Goal: Register for event/course

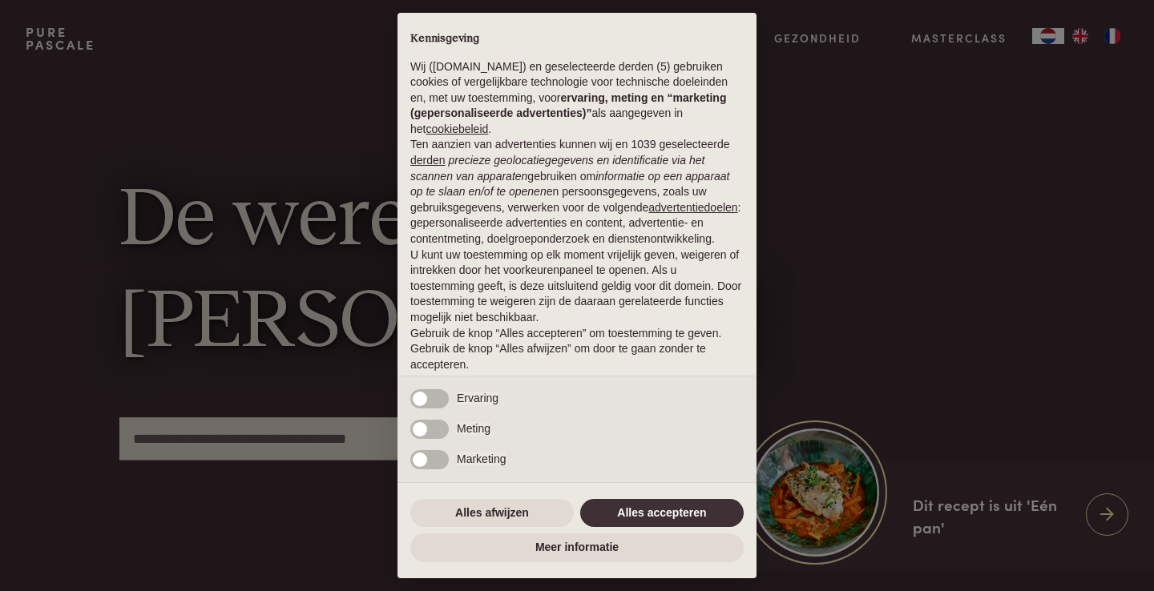
click at [683, 520] on button "Alles accepteren" at bounding box center [661, 513] width 163 height 29
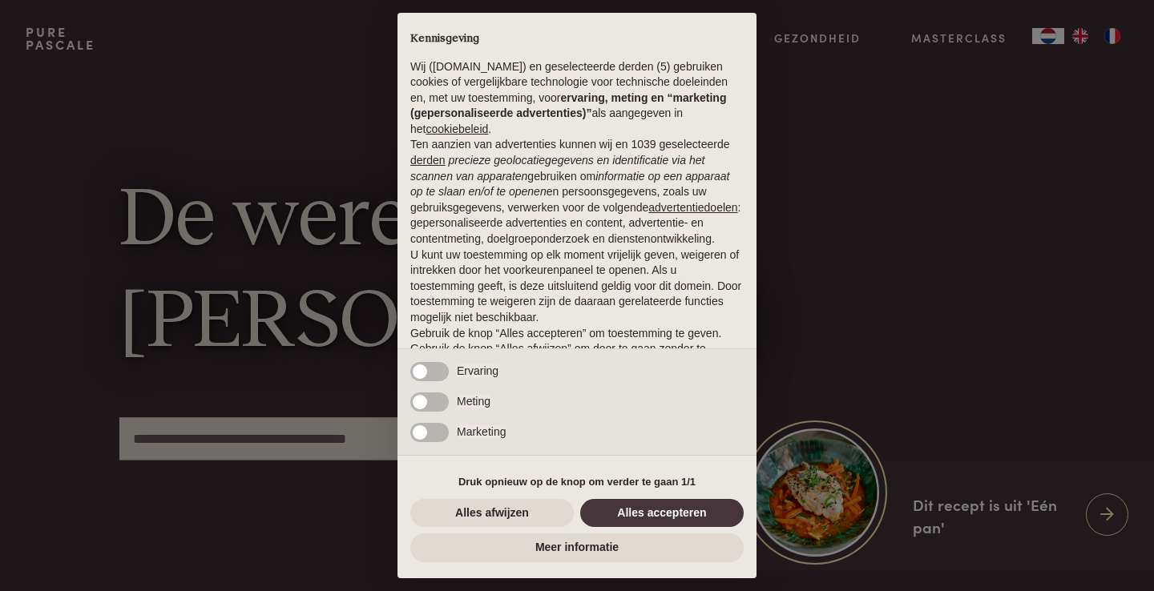
scroll to position [42, 0]
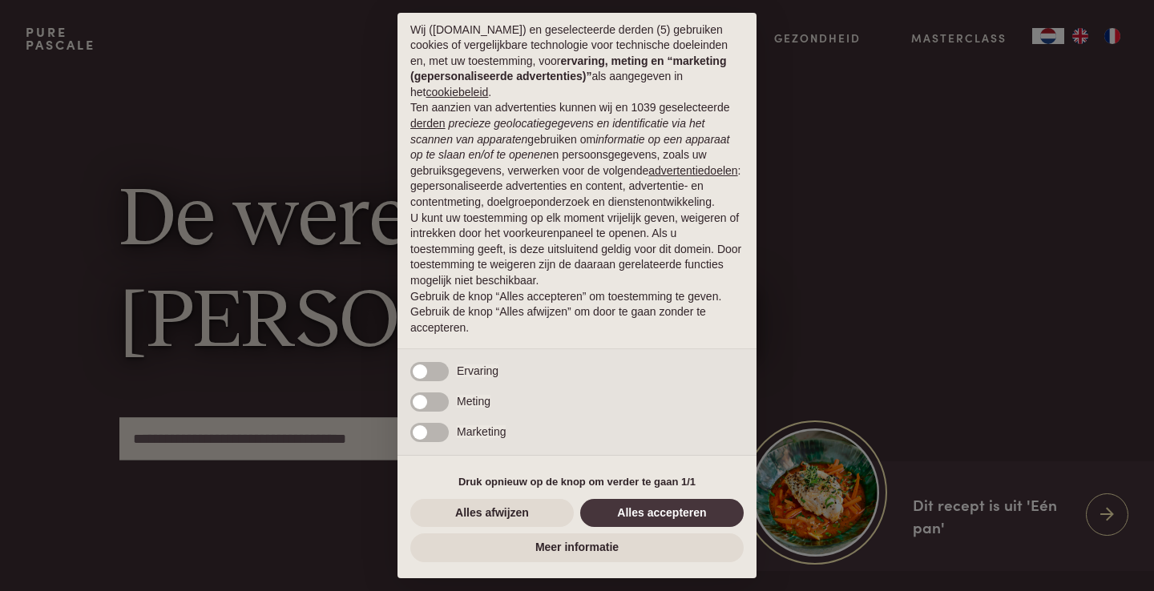
click at [667, 512] on button "Alles accepteren" at bounding box center [661, 513] width 163 height 29
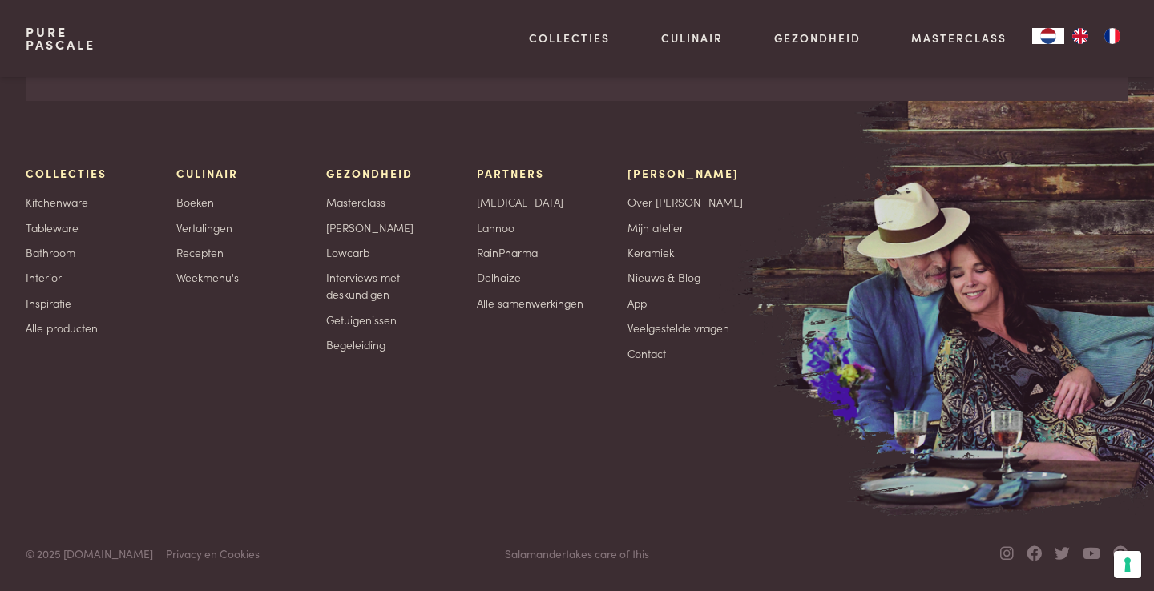
scroll to position [5041, 0]
click at [351, 351] on link "Begeleiding" at bounding box center [355, 344] width 59 height 17
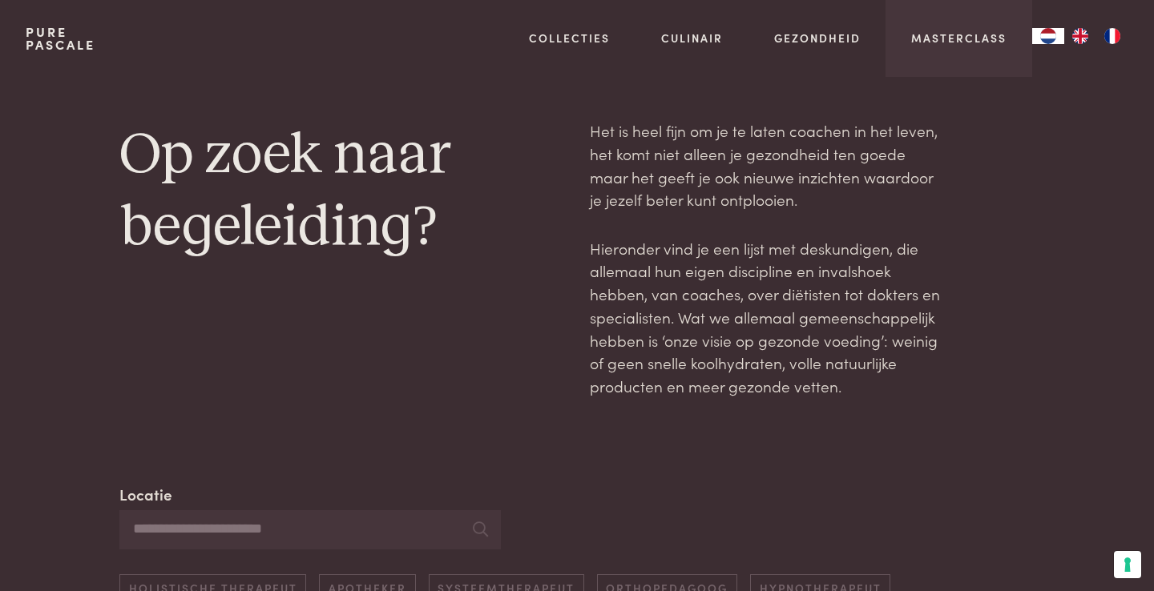
click at [939, 50] on div "Masterclass" at bounding box center [958, 38] width 147 height 77
click at [939, 39] on link "Masterclass" at bounding box center [958, 38] width 95 height 17
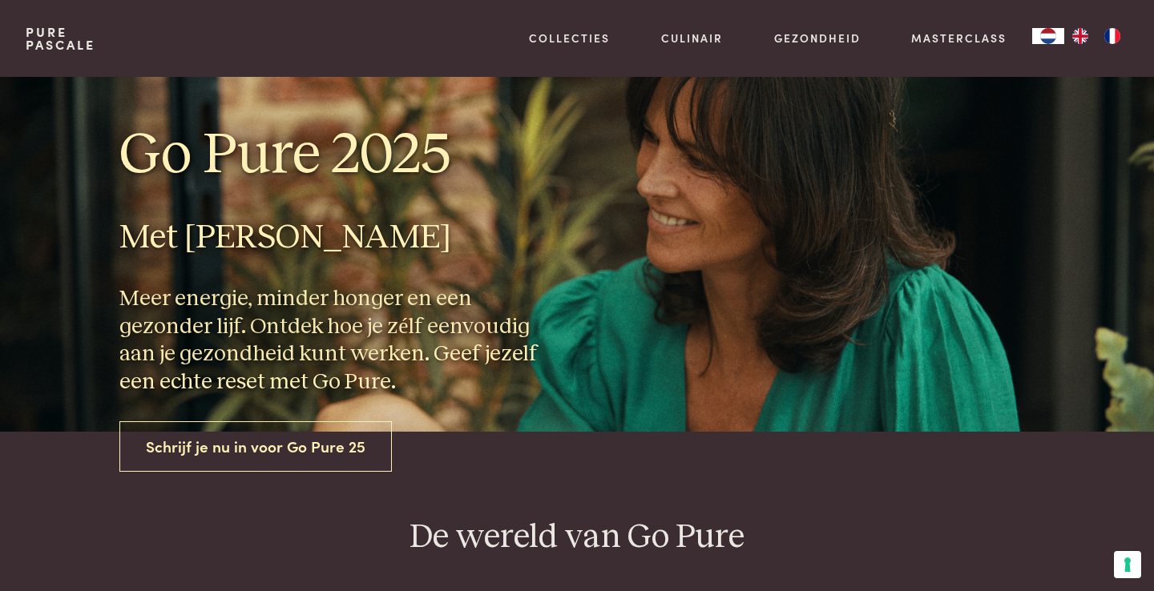
click at [217, 452] on link "Schrijf je nu in voor Go Pure 25" at bounding box center [255, 446] width 272 height 50
